Goal: Transaction & Acquisition: Book appointment/travel/reservation

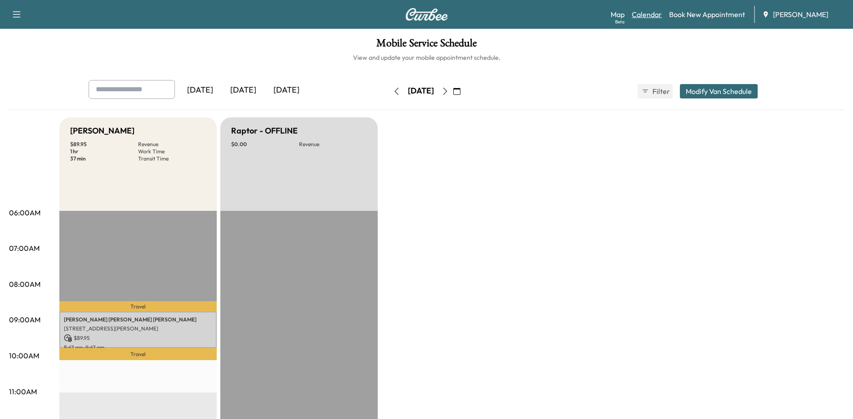
click at [653, 16] on link "Calendar" at bounding box center [646, 14] width 30 height 11
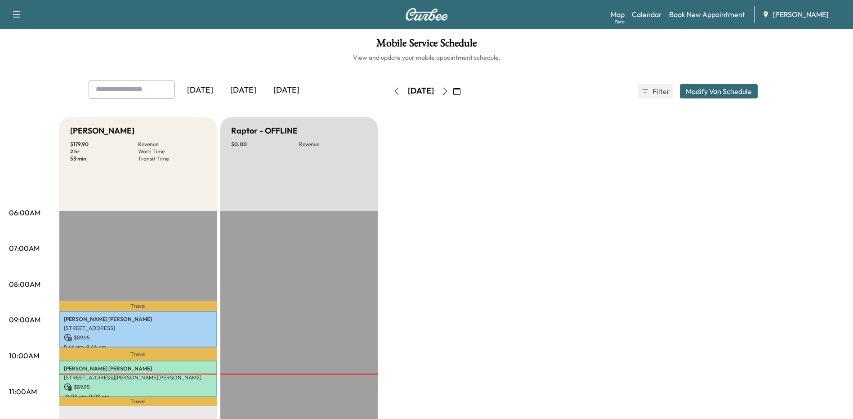
click at [449, 89] on icon "button" at bounding box center [444, 91] width 7 height 7
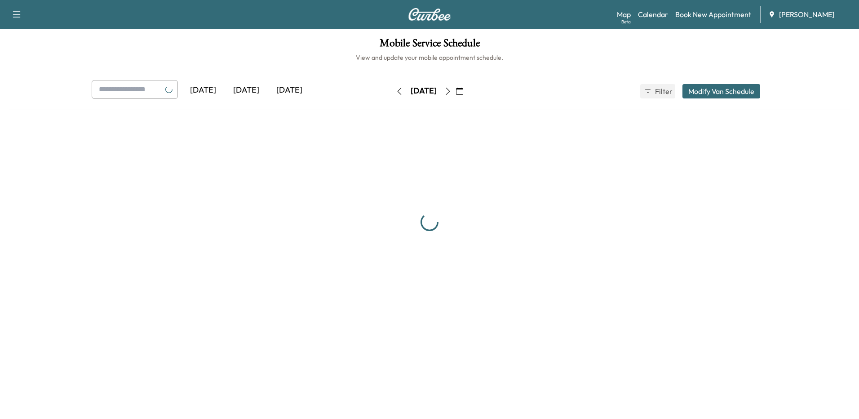
click at [456, 89] on button "button" at bounding box center [447, 91] width 15 height 14
click at [452, 90] on icon "button" at bounding box center [447, 91] width 7 height 7
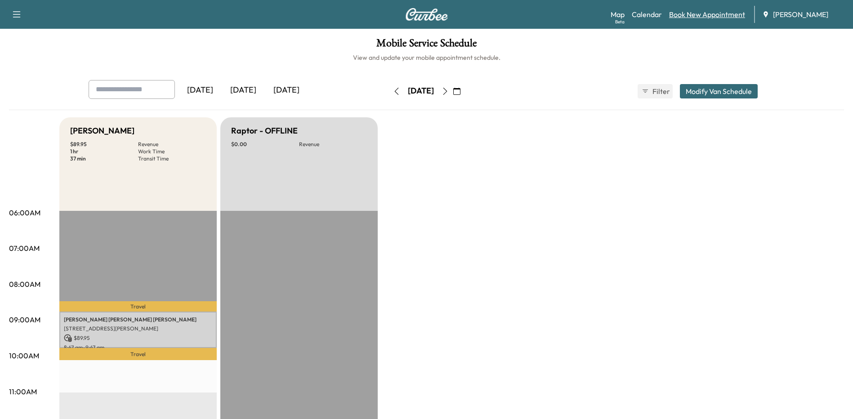
click at [701, 13] on link "Book New Appointment" at bounding box center [707, 14] width 76 height 11
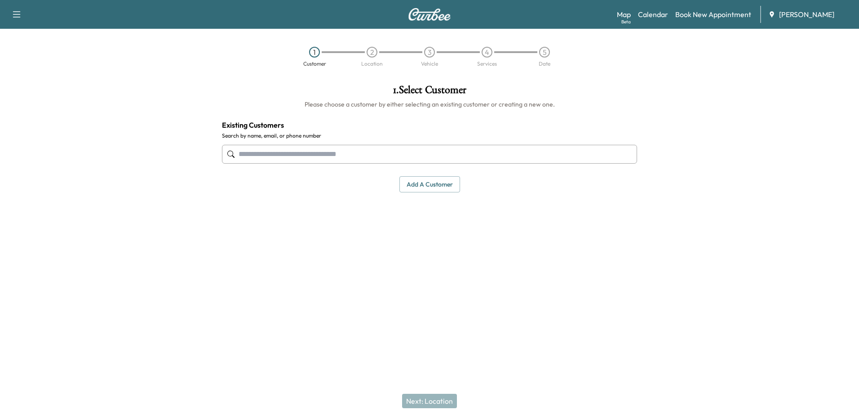
click at [470, 162] on input "text" at bounding box center [429, 154] width 415 height 19
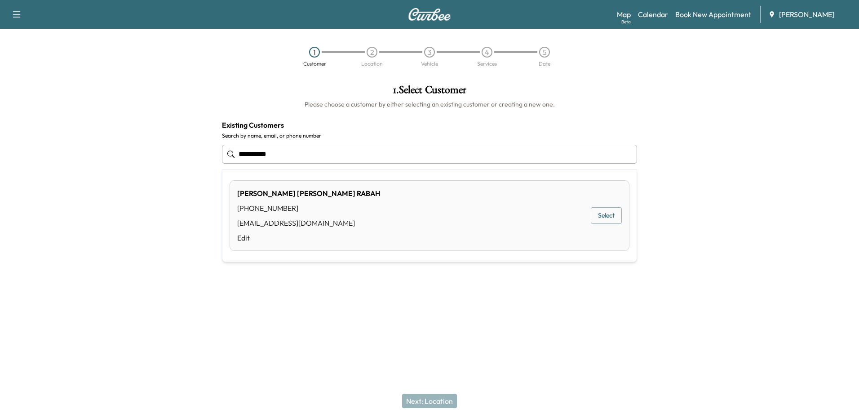
click at [605, 218] on button "Select" at bounding box center [606, 215] width 31 height 17
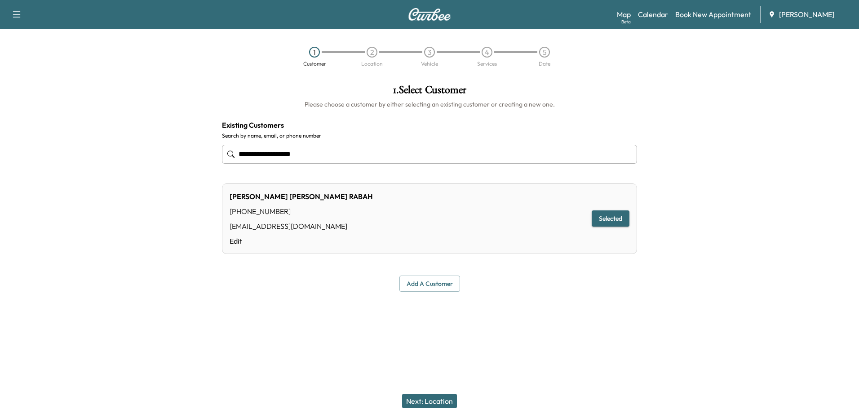
type input "**********"
click at [446, 396] on button "Next: Location" at bounding box center [429, 401] width 55 height 14
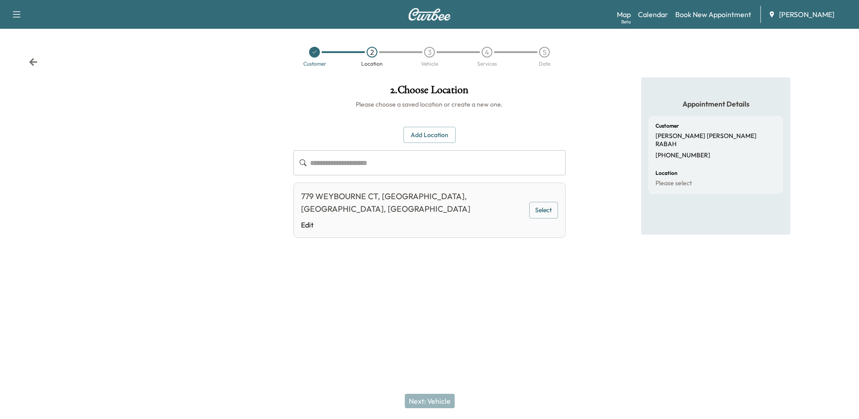
click at [549, 210] on button "Select" at bounding box center [543, 210] width 29 height 17
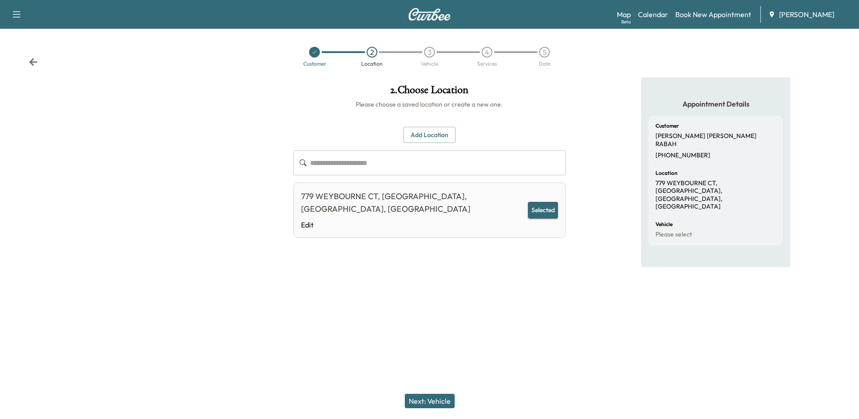
click at [444, 395] on button "Next: Vehicle" at bounding box center [430, 401] width 50 height 14
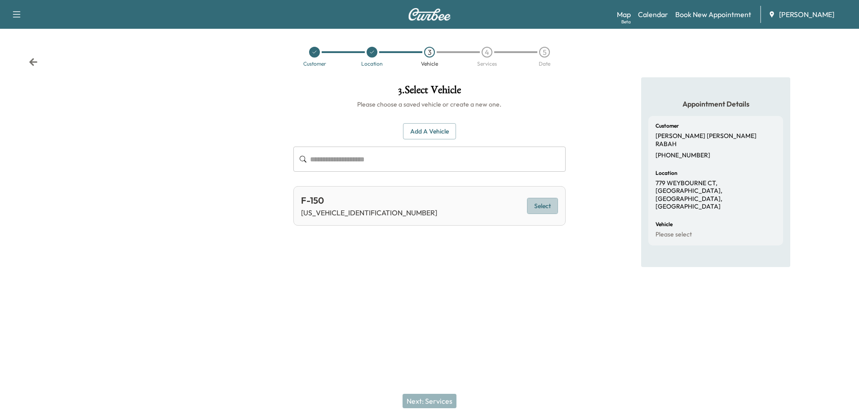
click at [542, 212] on button "Select" at bounding box center [542, 206] width 31 height 17
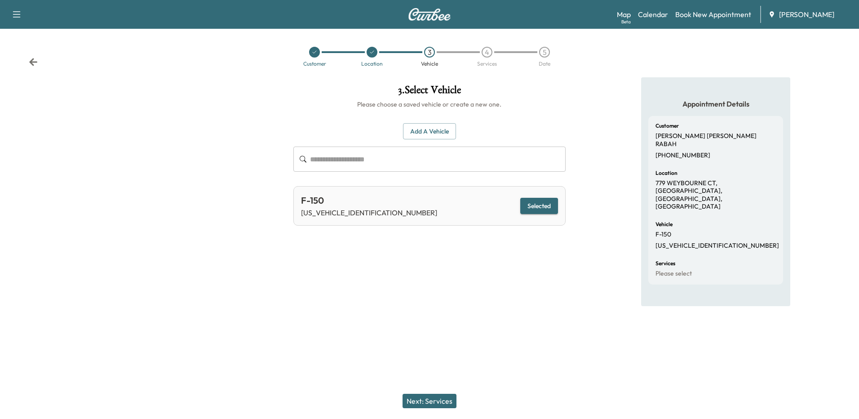
click at [437, 395] on button "Next: Services" at bounding box center [430, 401] width 54 height 14
